Goal: Information Seeking & Learning: Check status

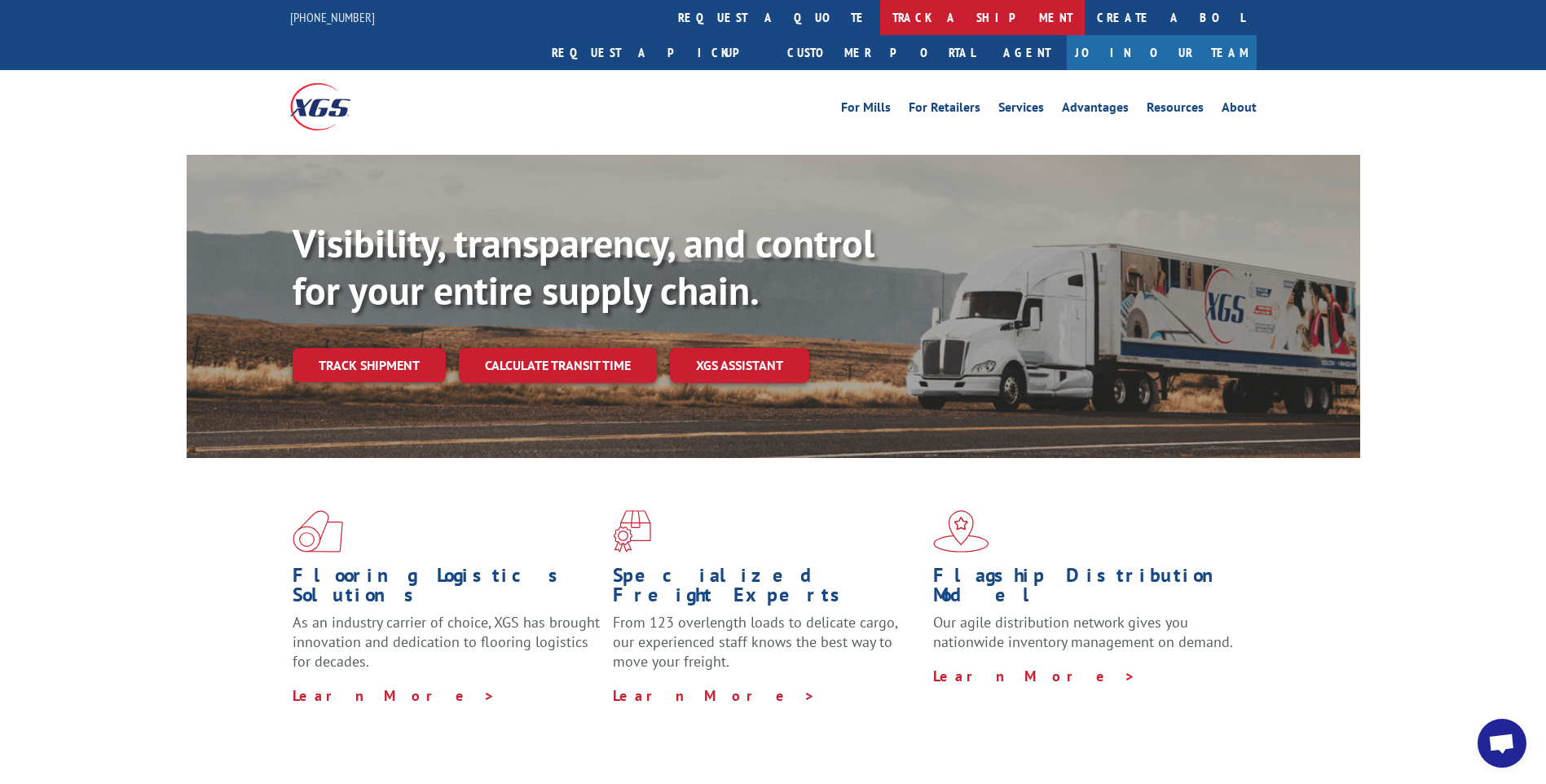
click at [880, 13] on link "track a shipment" at bounding box center [982, 17] width 205 height 35
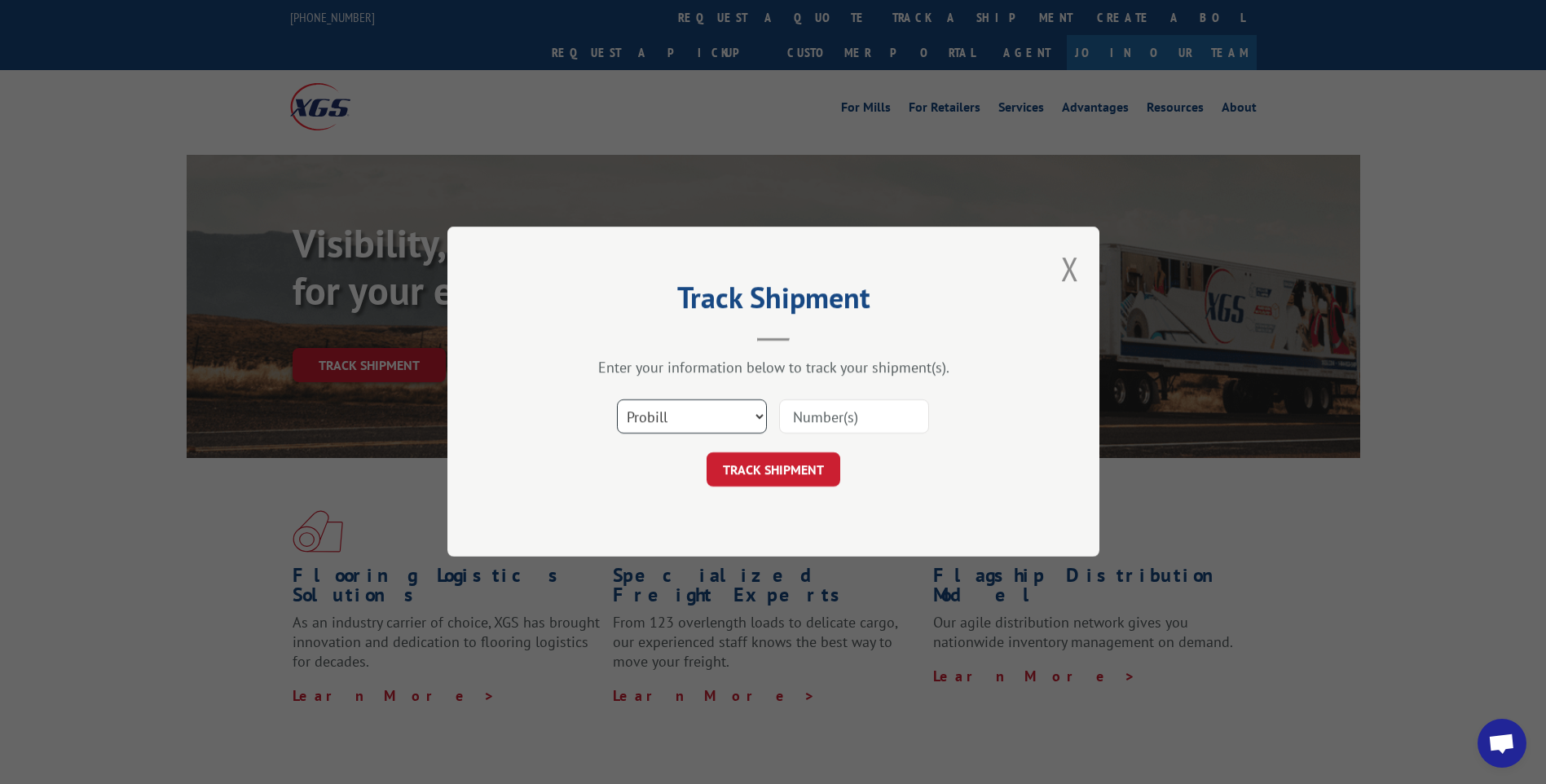
drag, startPoint x: 729, startPoint y: 409, endPoint x: 722, endPoint y: 419, distance: 12.2
click at [729, 409] on select "Select category... Probill BOL PO" at bounding box center [692, 416] width 150 height 34
select select "bol"
click at [617, 400] on select "Select category... Probill BOL PO" at bounding box center [692, 416] width 150 height 34
click at [809, 411] on input at bounding box center [854, 416] width 150 height 34
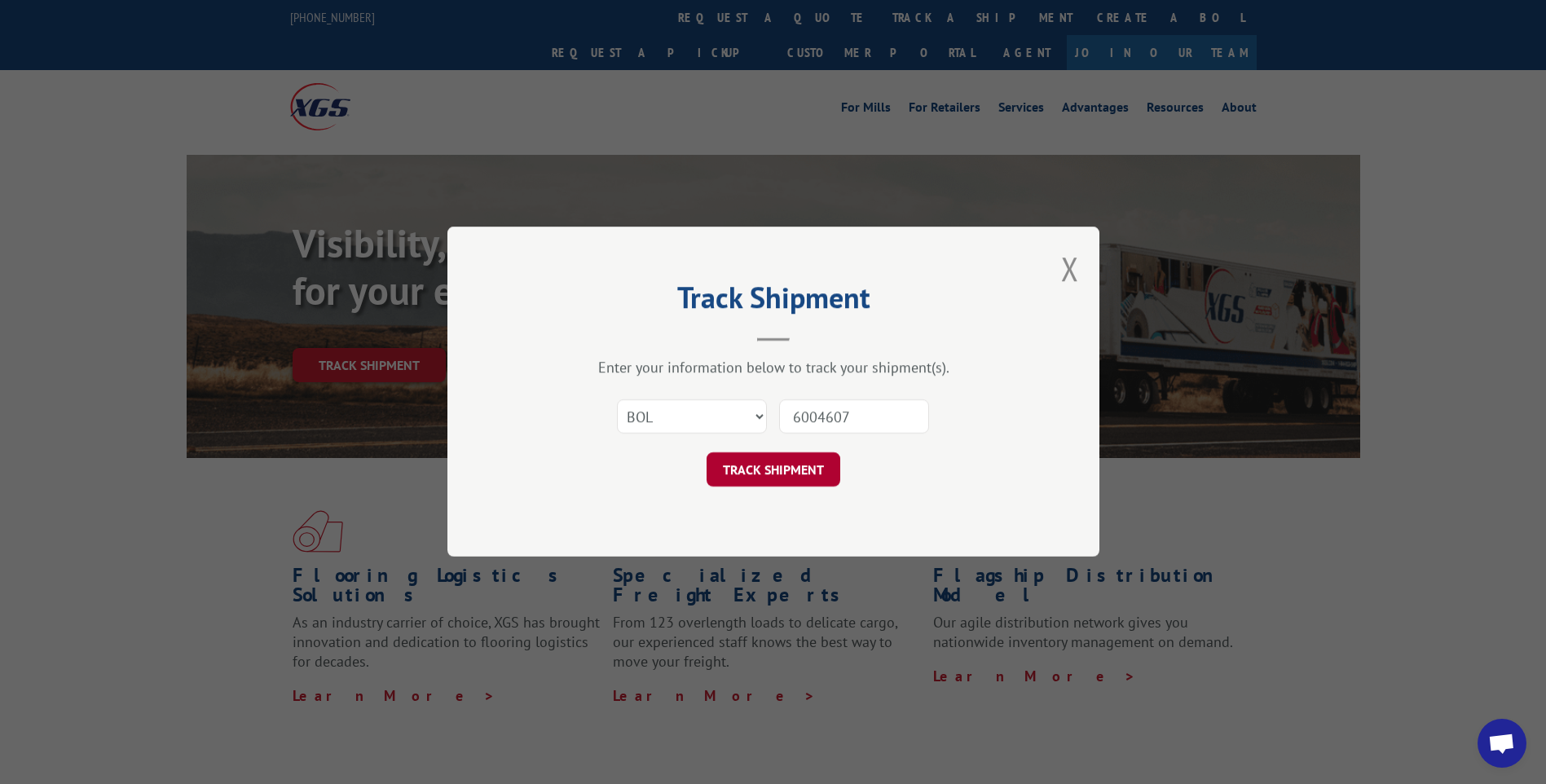
type input "6004607"
click at [818, 467] on button "TRACK SHIPMENT" at bounding box center [773, 470] width 133 height 34
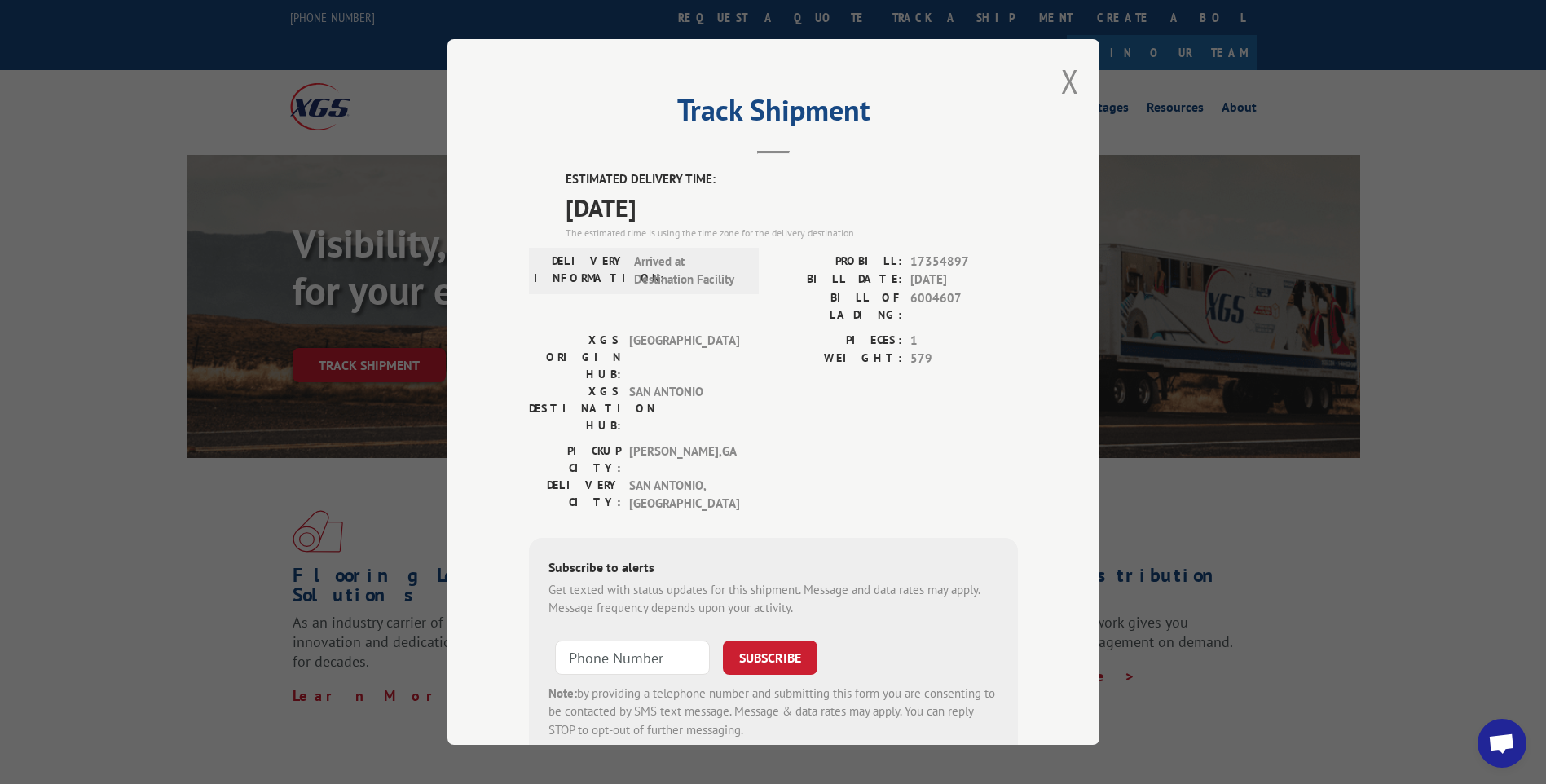
click at [927, 294] on span "6004607" at bounding box center [964, 306] width 107 height 34
copy span "6004607"
